Goal: Task Accomplishment & Management: Complete application form

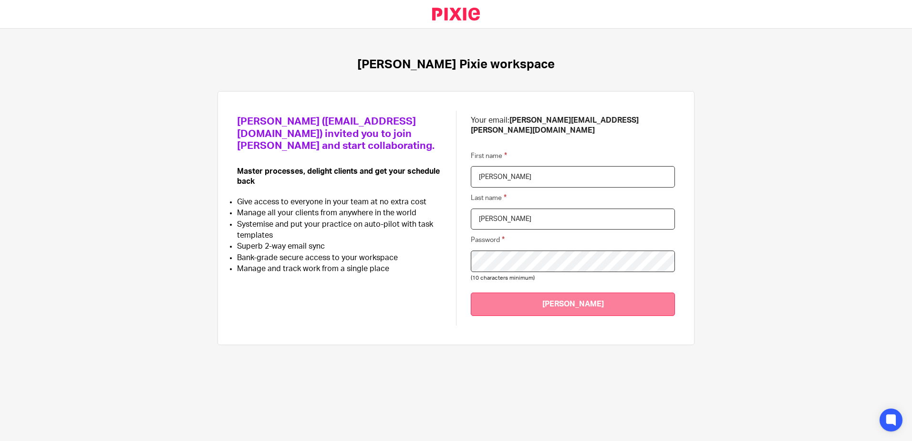
click at [556, 292] on input "[PERSON_NAME]" at bounding box center [573, 303] width 204 height 23
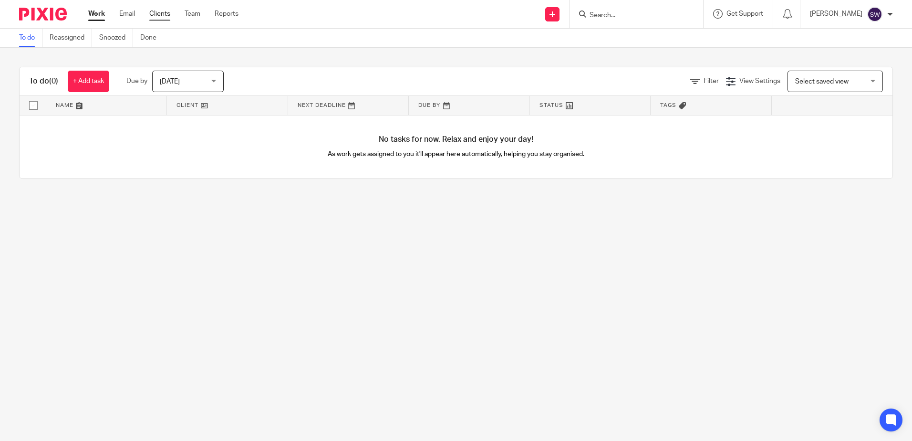
click at [159, 15] on link "Clients" at bounding box center [159, 14] width 21 height 10
